Goal: Check status: Check status

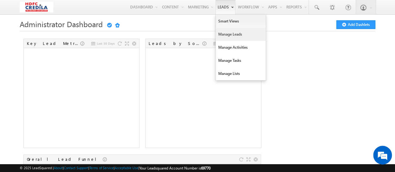
click at [230, 33] on link "Manage Leads" at bounding box center [241, 34] width 50 height 13
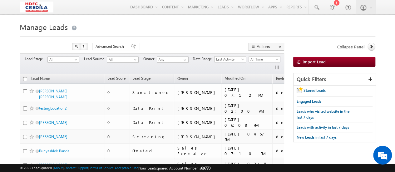
click at [54, 50] on input "text" at bounding box center [46, 46] width 53 height 7
paste input "L250925000001"
type input "L250925000001"
click at [79, 48] on button "button" at bounding box center [76, 46] width 8 height 7
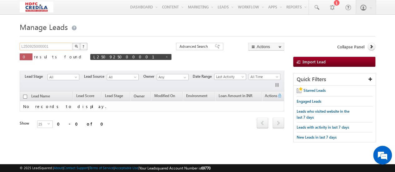
drag, startPoint x: 71, startPoint y: 48, endPoint x: 13, endPoint y: 49, distance: 57.4
click at [13, 49] on body "Menu [PERSON_NAME] [PERSON_NAME] oshku mar.s ingh@ hdfcc redil [DOMAIN_NAME]" at bounding box center [197, 88] width 395 height 176
type input "Search Leads"
click at [165, 57] on span at bounding box center [166, 56] width 3 height 3
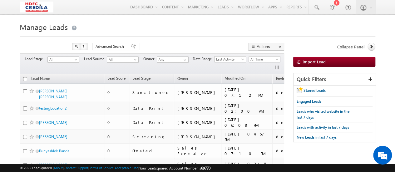
click at [46, 47] on input "text" at bounding box center [46, 46] width 53 height 7
click at [76, 47] on img "button" at bounding box center [76, 46] width 3 height 3
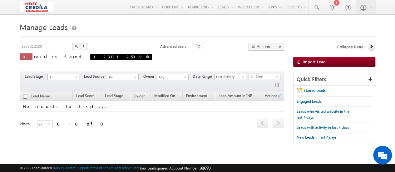
click at [146, 55] on link at bounding box center [147, 56] width 3 height 5
type input "Search Leads"
